Goal: Task Accomplishment & Management: Manage account settings

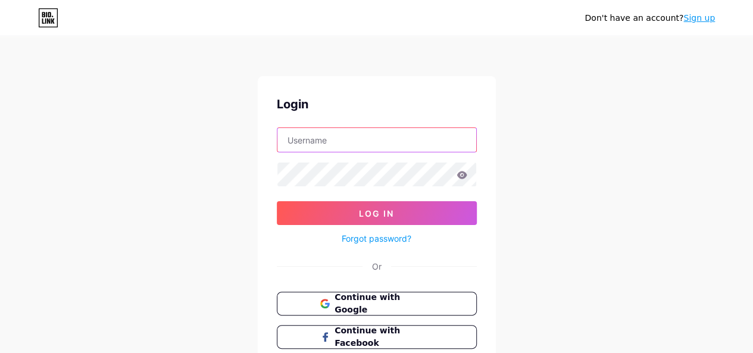
click at [309, 139] on input "text" at bounding box center [376, 140] width 199 height 24
click at [219, 157] on div "Don't have an account? Sign up Login Log In Forgot password? Or Continue with G…" at bounding box center [376, 219] width 753 height 439
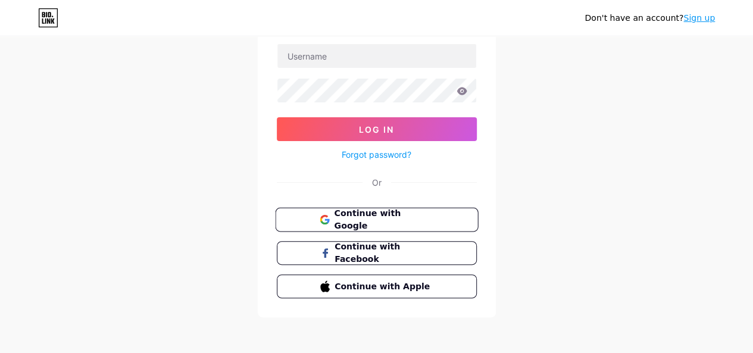
click at [332, 219] on span "Continue with Google" at bounding box center [377, 220] width 114 height 26
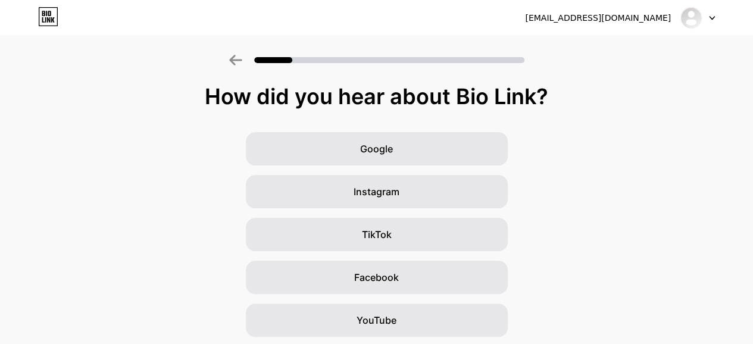
click at [712, 17] on icon at bounding box center [712, 18] width 6 height 4
click at [657, 49] on li "Logout" at bounding box center [641, 49] width 148 height 32
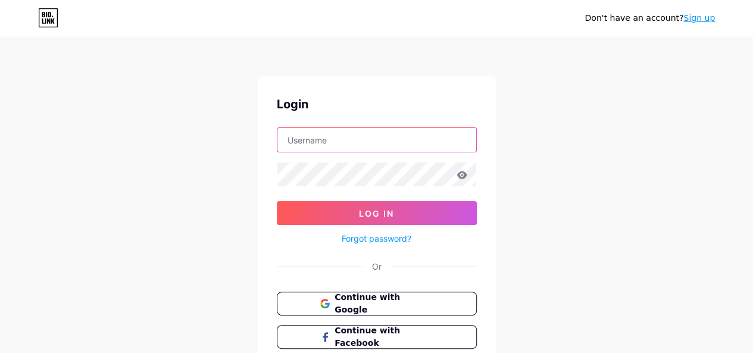
click at [302, 143] on input "text" at bounding box center [376, 140] width 199 height 24
type input "ksenia.osmolovskaya@waterloo.ca"
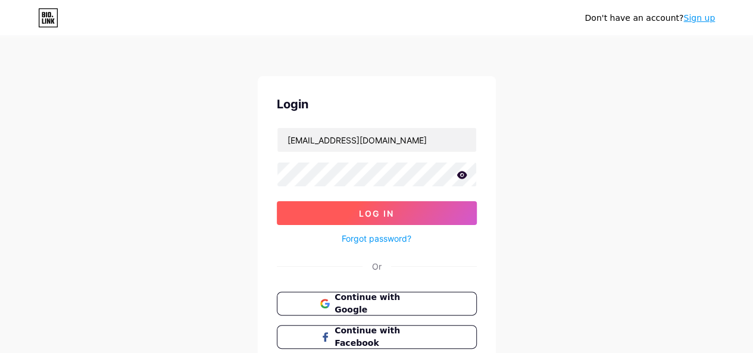
click at [345, 206] on button "Log In" at bounding box center [377, 213] width 200 height 24
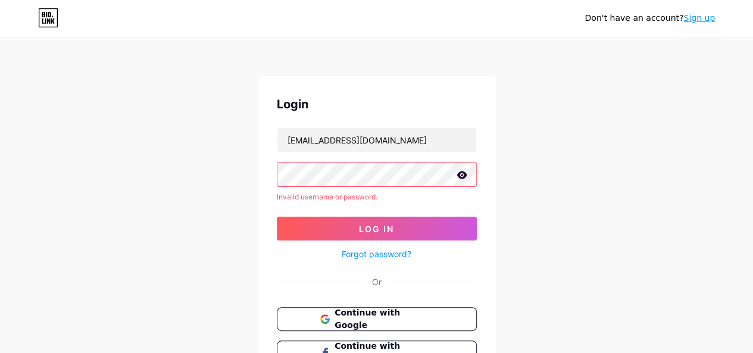
click at [260, 180] on div "Login ksenia.osmolovskaya@waterloo.ca Invalid username or password. Log In Forg…" at bounding box center [377, 246] width 238 height 341
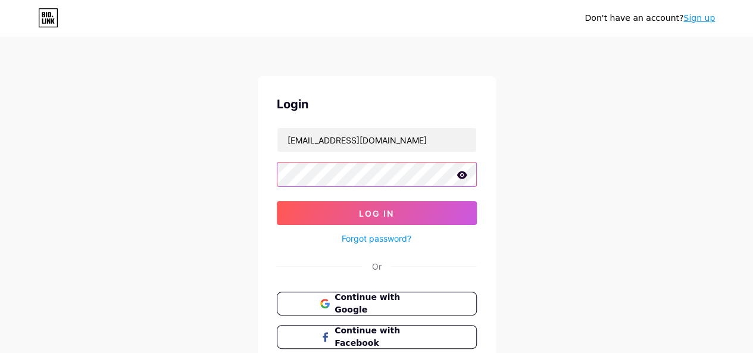
click at [457, 178] on div at bounding box center [377, 174] width 200 height 25
click at [458, 178] on icon at bounding box center [462, 175] width 11 height 8
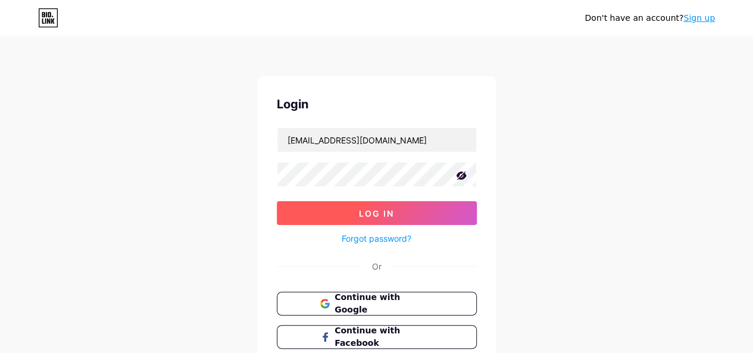
click at [432, 214] on button "Log In" at bounding box center [377, 213] width 200 height 24
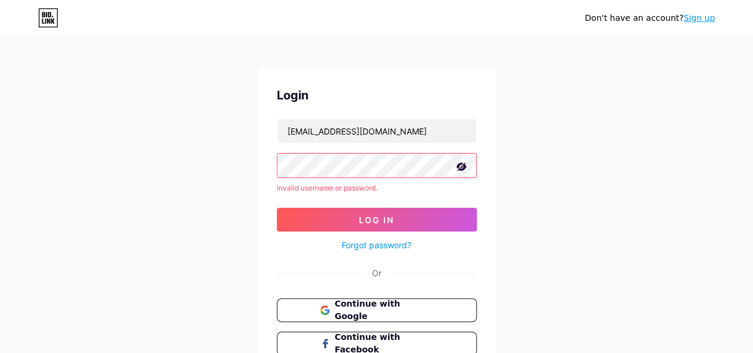
scroll to position [99, 0]
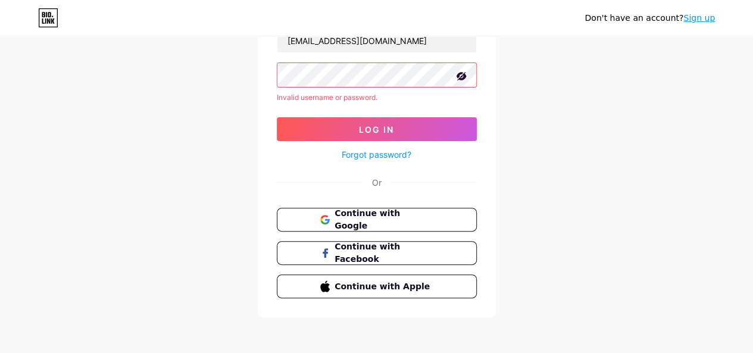
click at [261, 79] on div "Login ksenia.osmolovskaya@waterloo.ca Invalid username or password. Log In Forg…" at bounding box center [377, 147] width 238 height 341
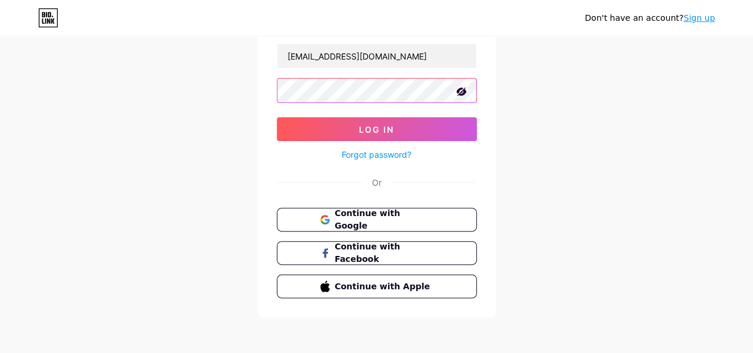
click at [277, 117] on button "Log In" at bounding box center [377, 129] width 200 height 24
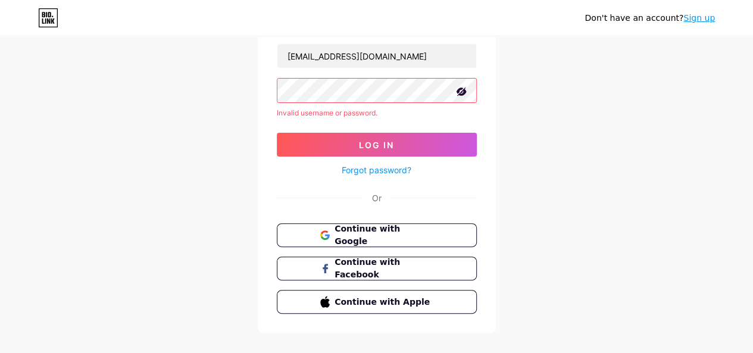
scroll to position [99, 0]
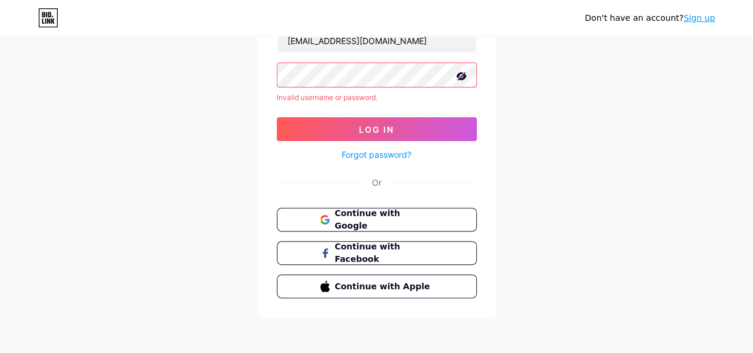
click at [395, 149] on link "Forgot password?" at bounding box center [377, 154] width 70 height 13
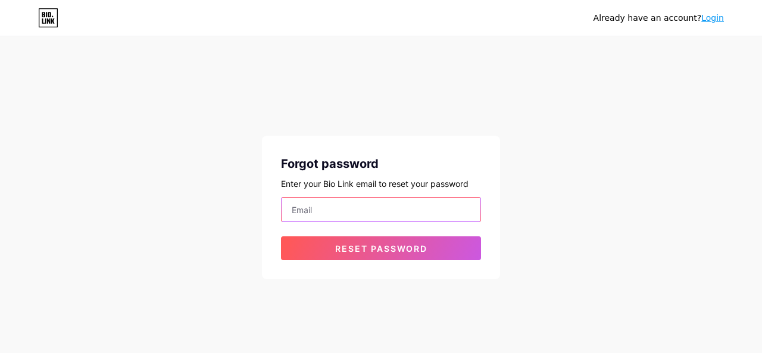
click at [355, 215] on input "email" at bounding box center [381, 210] width 199 height 24
type input "ksenia.osmolovskaya@waterloo.ca"
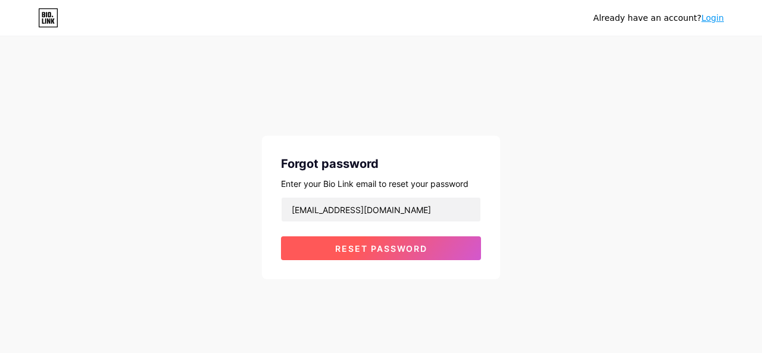
click at [373, 254] on button "Reset password" at bounding box center [381, 248] width 200 height 24
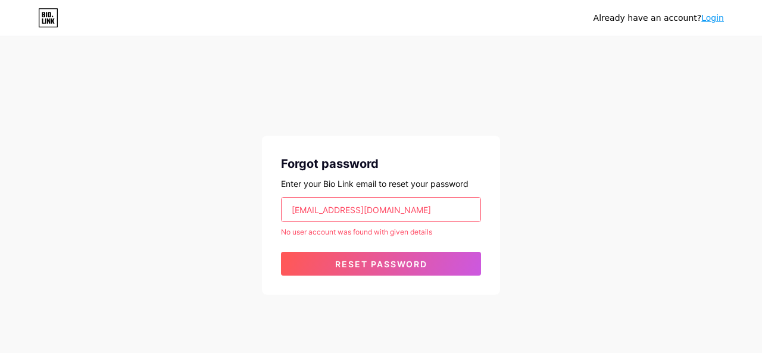
click at [708, 19] on link "Login" at bounding box center [712, 18] width 23 height 10
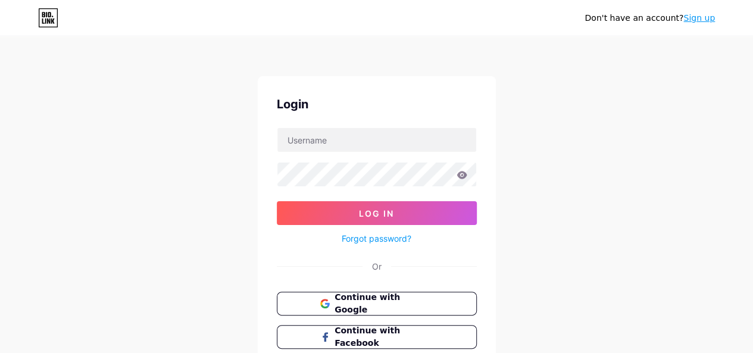
click at [52, 25] on icon at bounding box center [48, 17] width 20 height 19
